Goal: Task Accomplishment & Management: Use online tool/utility

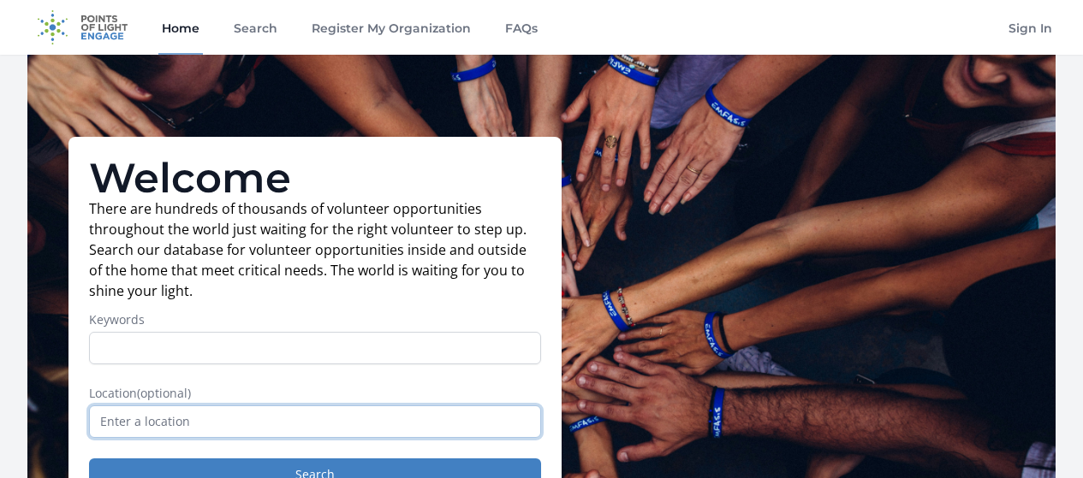
click at [174, 406] on input "text" at bounding box center [315, 422] width 452 height 33
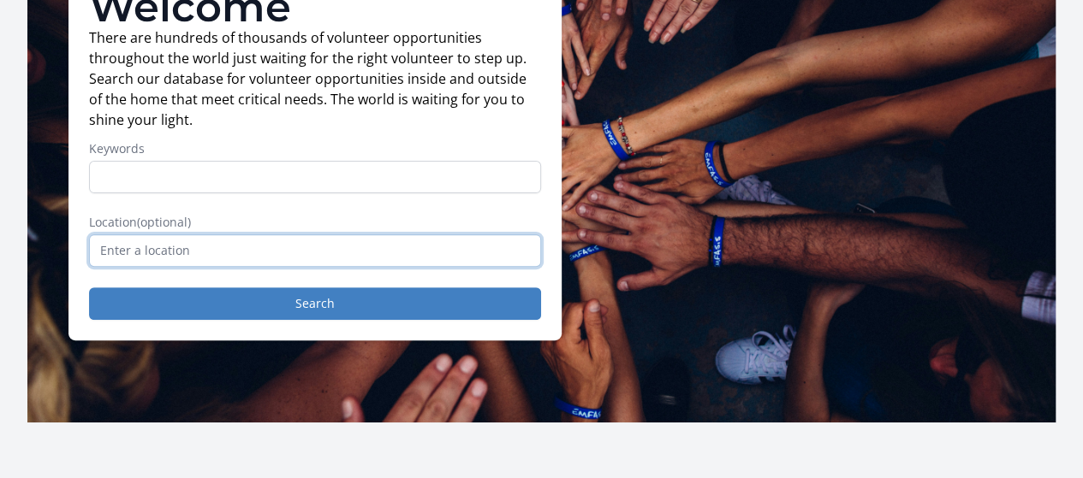
scroll to position [171, 0]
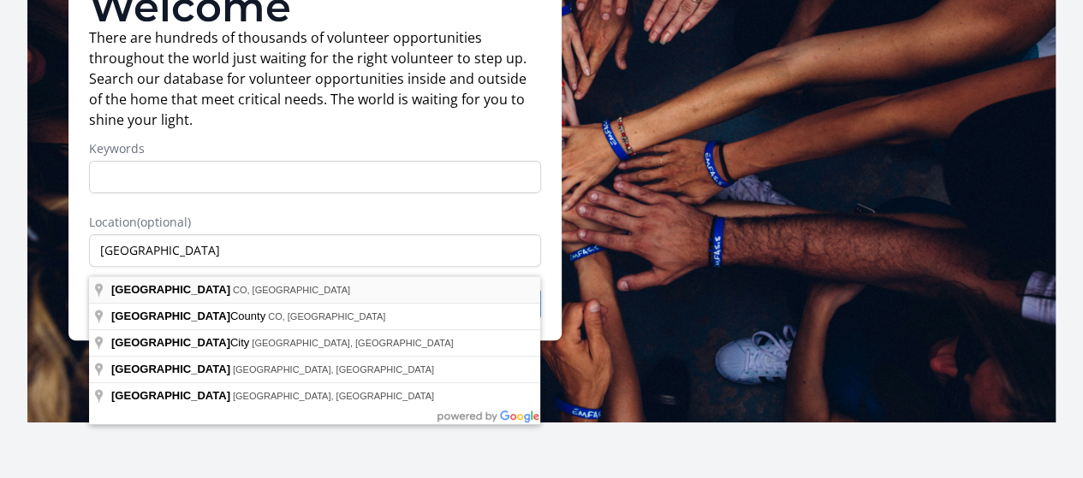
type input "[GEOGRAPHIC_DATA], [GEOGRAPHIC_DATA], [GEOGRAPHIC_DATA]"
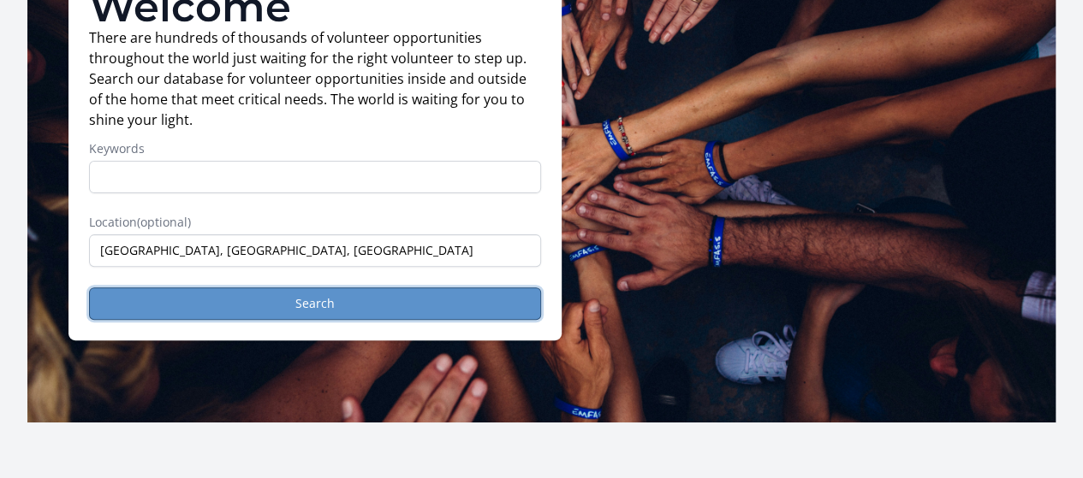
click at [392, 320] on button "Search" at bounding box center [315, 304] width 452 height 33
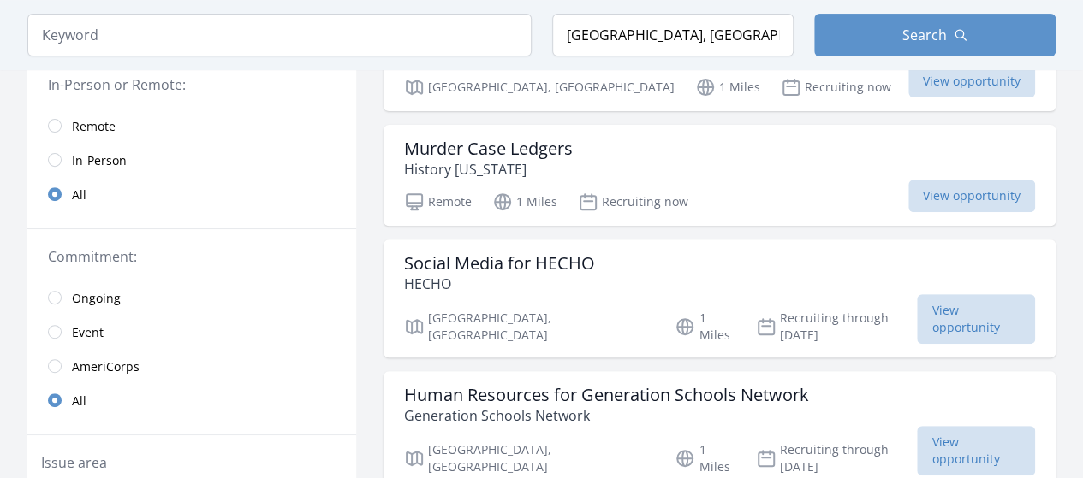
scroll to position [86, 0]
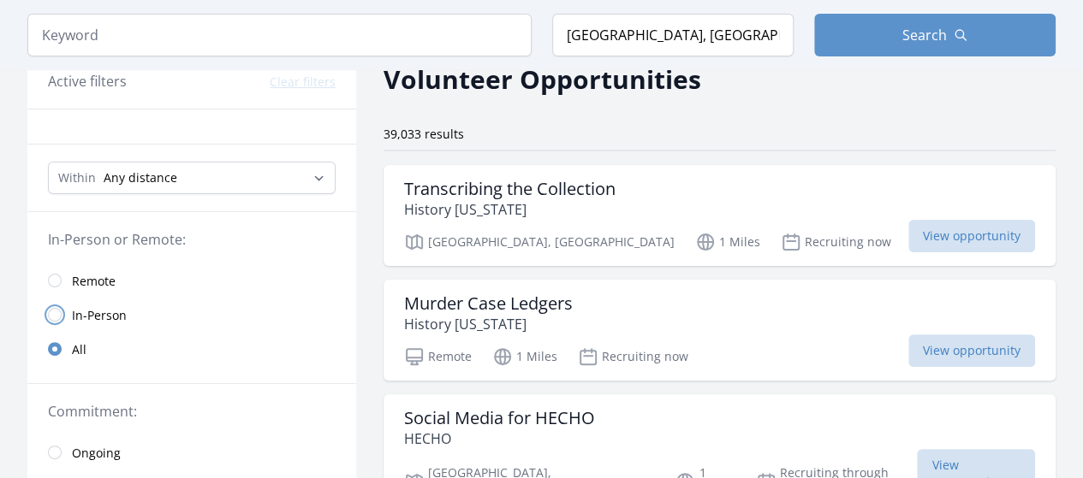
click at [50, 308] on input "radio" at bounding box center [55, 315] width 14 height 14
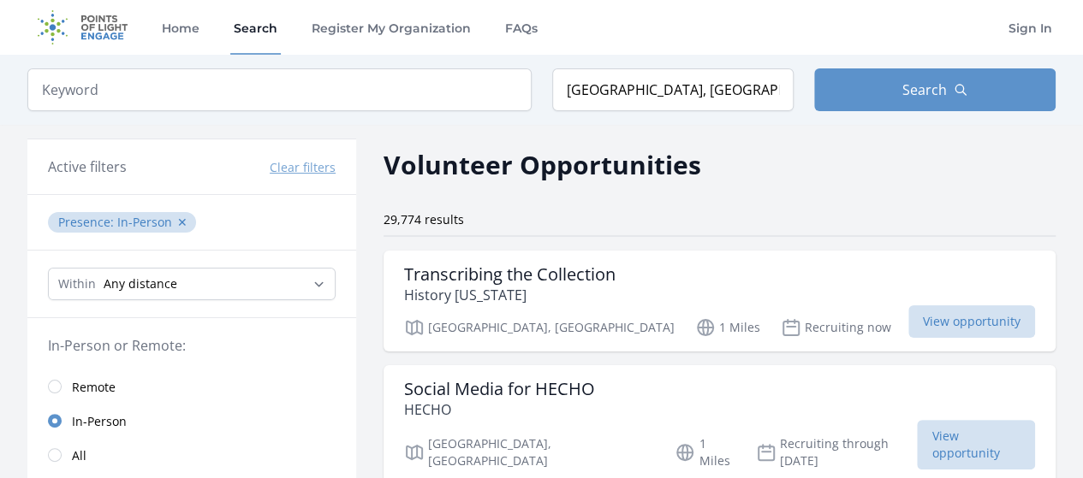
scroll to position [86, 0]
